Goal: Check status

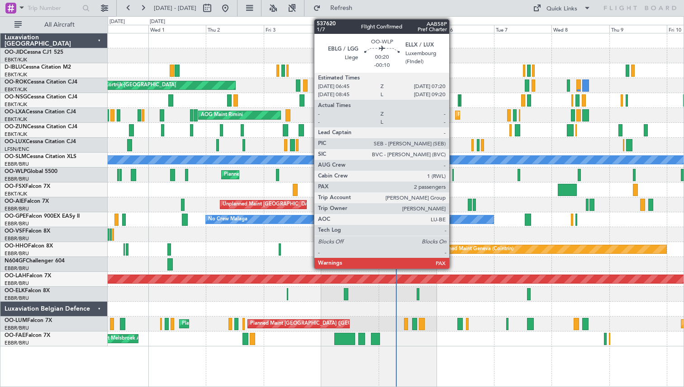
click at [453, 176] on div at bounding box center [453, 175] width 2 height 12
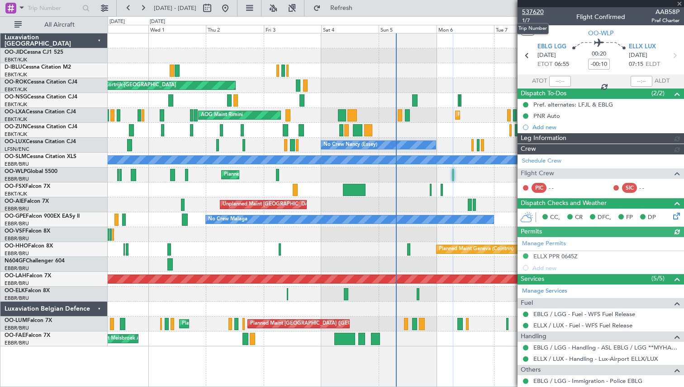
click at [533, 9] on span "537620" at bounding box center [533, 11] width 22 height 9
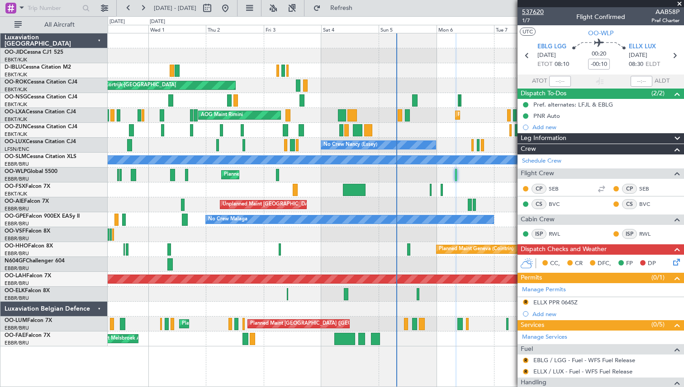
click at [531, 12] on span "537620" at bounding box center [533, 11] width 22 height 9
click at [533, 11] on span "537620" at bounding box center [533, 11] width 22 height 9
click at [538, 8] on span "537620" at bounding box center [533, 11] width 22 height 9
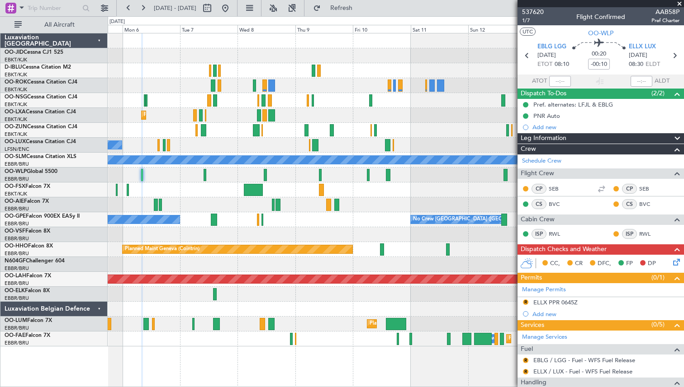
click at [161, 180] on div "No Crew Kortrijk-[GEOGRAPHIC_DATA] Planned Maint [GEOGRAPHIC_DATA]-[GEOGRAPHIC_…" at bounding box center [395, 189] width 575 height 313
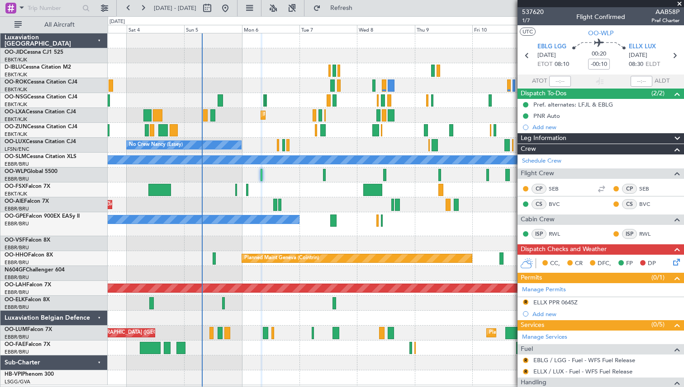
click at [404, 173] on div "Planned Maint Milan (Linate)" at bounding box center [395, 175] width 575 height 15
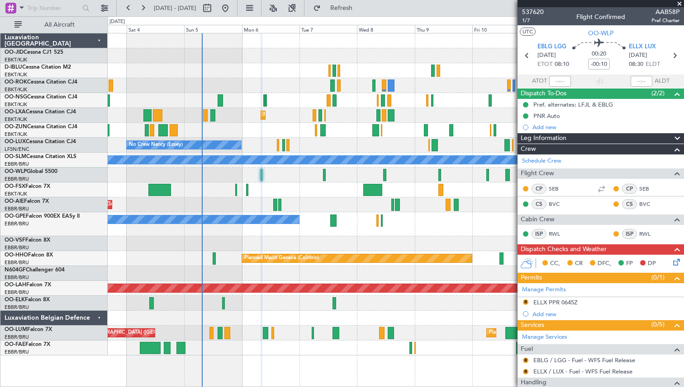
click at [679, 4] on span at bounding box center [678, 4] width 9 height 8
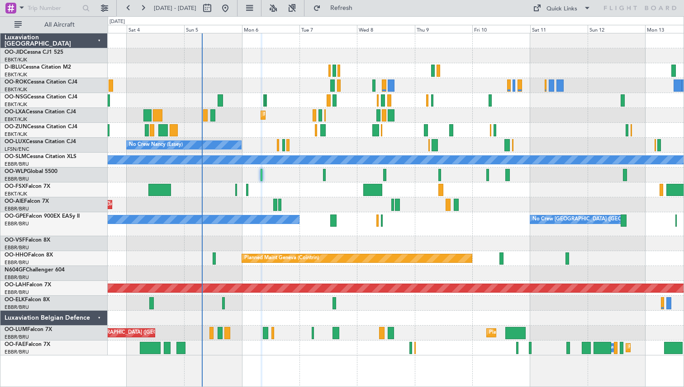
type input "0"
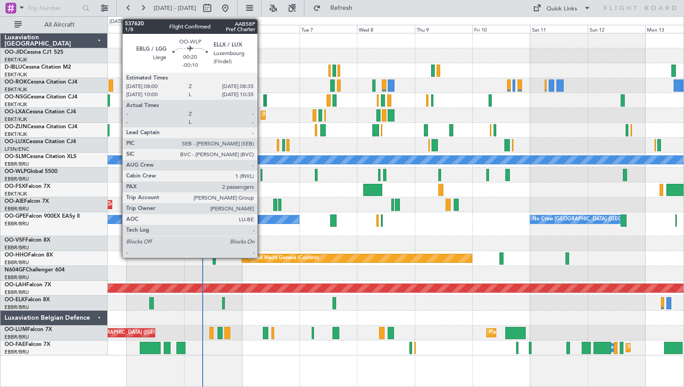
click at [261, 171] on div at bounding box center [261, 175] width 2 height 12
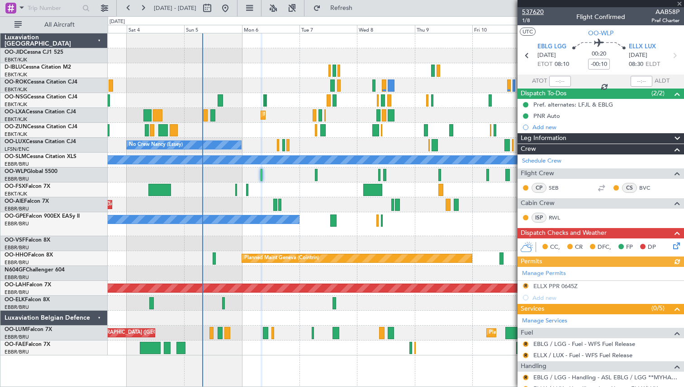
click at [530, 11] on span "537620" at bounding box center [533, 11] width 22 height 9
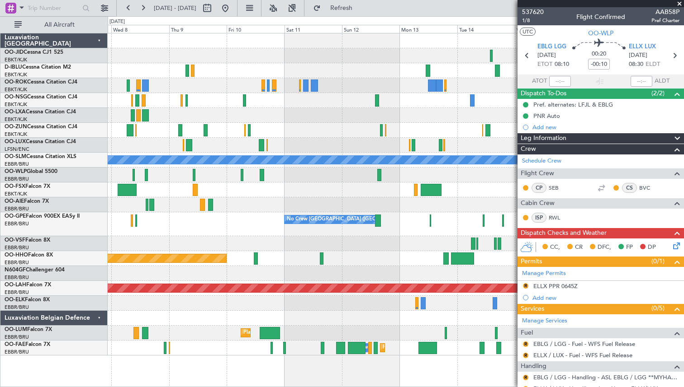
click at [220, 207] on div "No Crew Kortrijk-[GEOGRAPHIC_DATA] Planned Maint [GEOGRAPHIC_DATA]-[GEOGRAPHIC_…" at bounding box center [395, 194] width 575 height 322
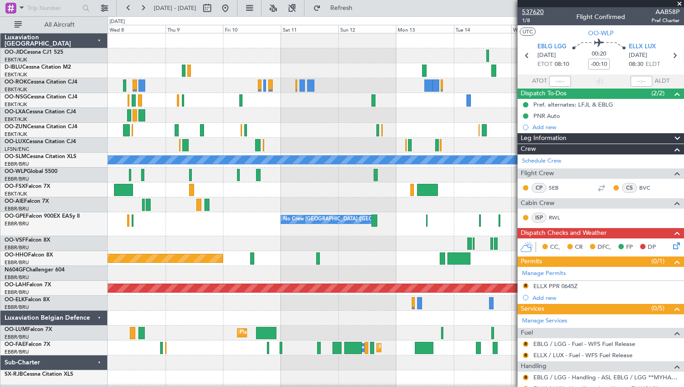
click at [529, 12] on span "537620" at bounding box center [533, 11] width 22 height 9
click at [344, 9] on button "Refresh" at bounding box center [336, 8] width 54 height 14
click at [479, 179] on div at bounding box center [395, 175] width 575 height 15
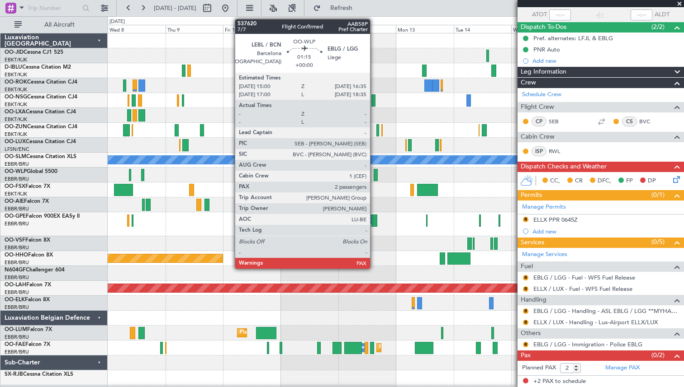
click at [374, 173] on div at bounding box center [375, 175] width 4 height 12
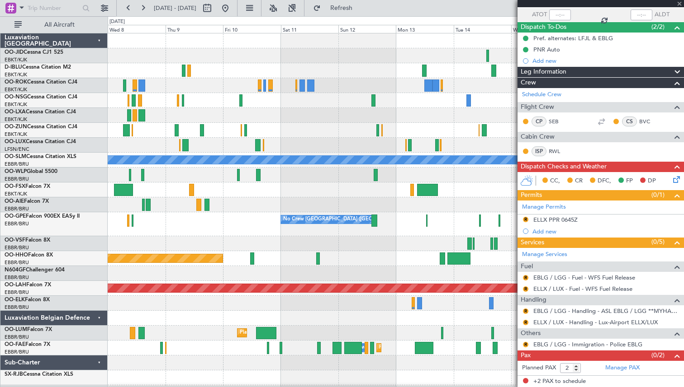
scroll to position [0, 0]
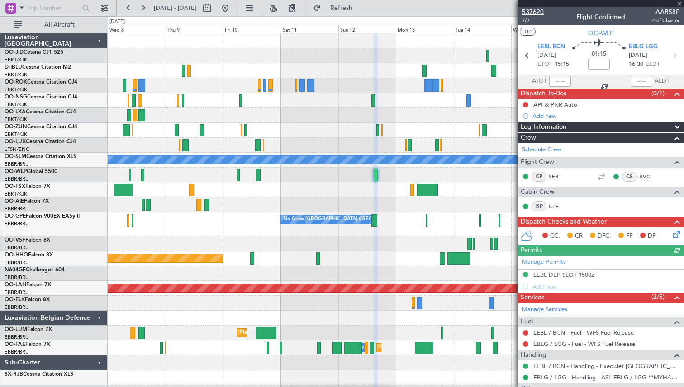
click at [533, 13] on span "537620" at bounding box center [533, 11] width 22 height 9
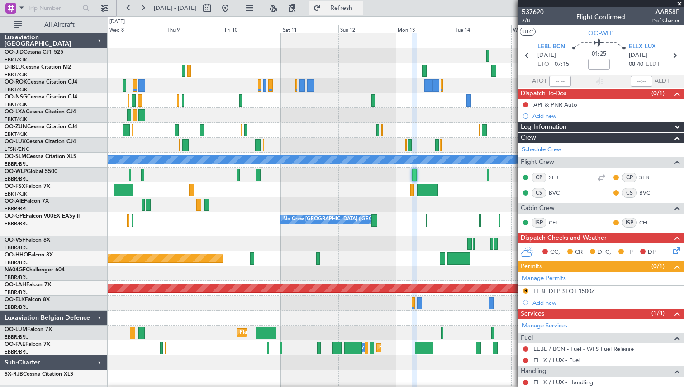
click at [342, 7] on button "Refresh" at bounding box center [336, 8] width 54 height 14
click at [679, 3] on span at bounding box center [678, 4] width 9 height 8
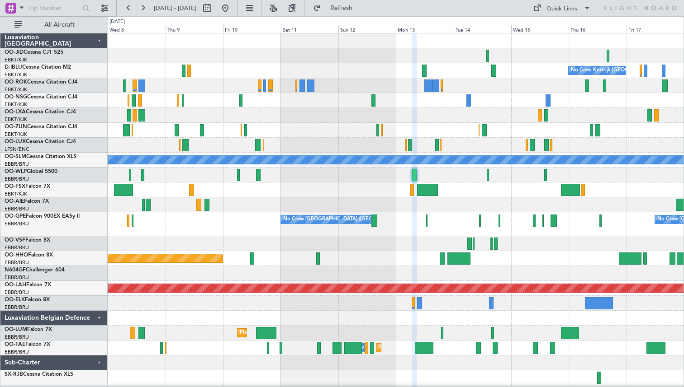
type input "0"
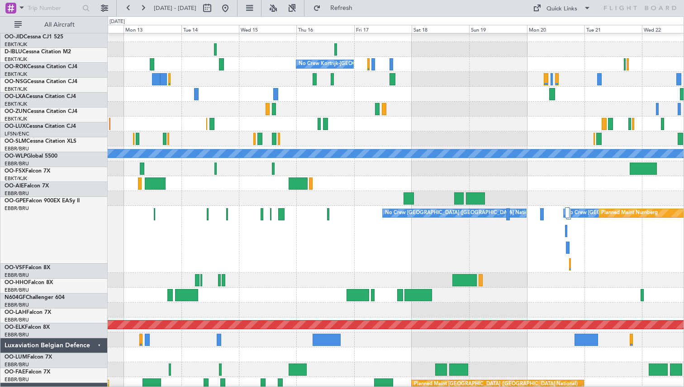
scroll to position [16, 0]
